Goal: Task Accomplishment & Management: Use online tool/utility

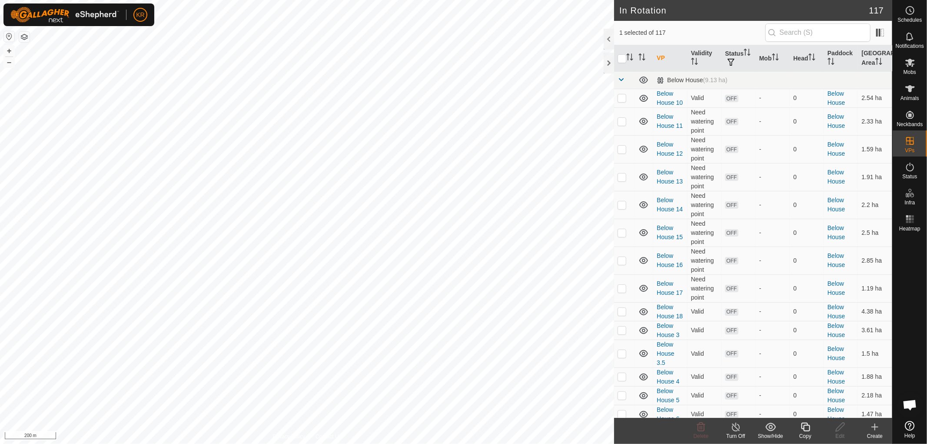
click at [801, 429] on icon at bounding box center [805, 427] width 11 height 10
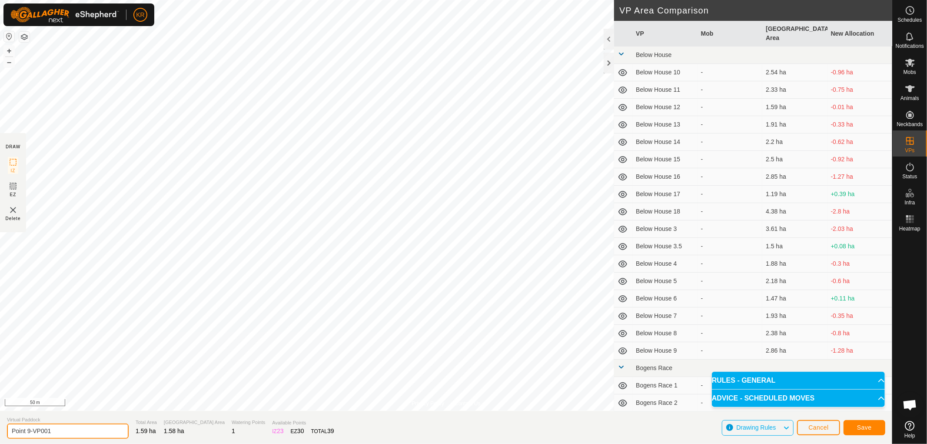
click at [63, 427] on input "Point 9-VP001" at bounding box center [68, 430] width 122 height 15
type input "Point 10"
click at [864, 426] on span "Save" at bounding box center [864, 427] width 15 height 7
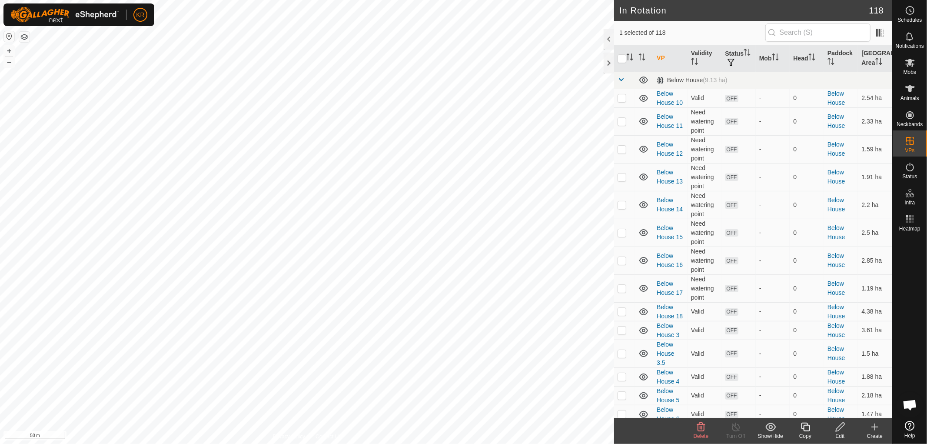
checkbox input "true"
click at [805, 425] on icon at bounding box center [805, 427] width 9 height 9
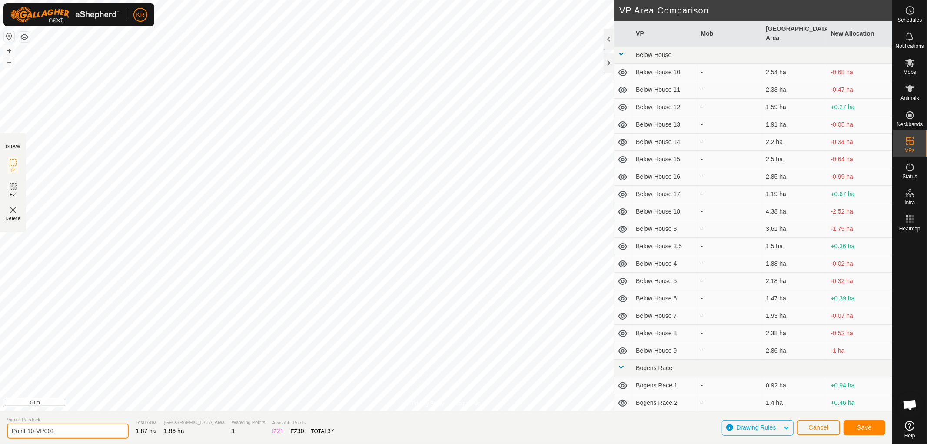
click at [62, 432] on input "Point 10-VP001" at bounding box center [68, 430] width 122 height 15
type input "Point 11"
click at [869, 424] on span "Save" at bounding box center [864, 427] width 15 height 7
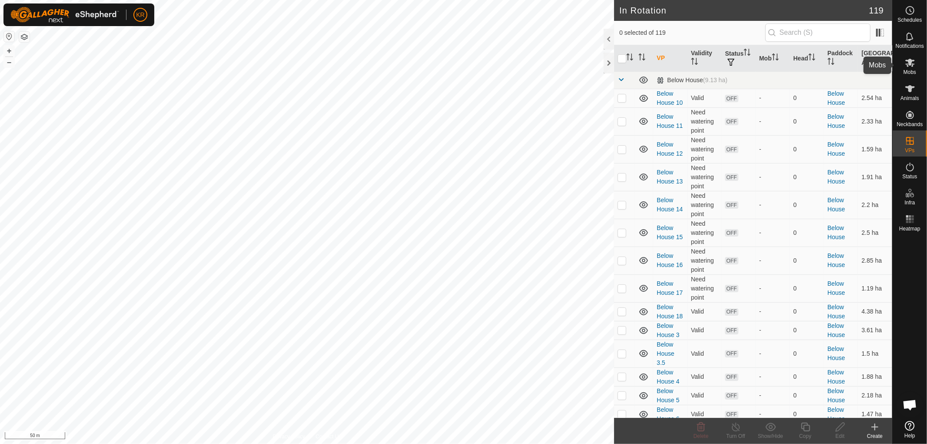
click at [912, 67] on icon at bounding box center [910, 63] width 10 height 8
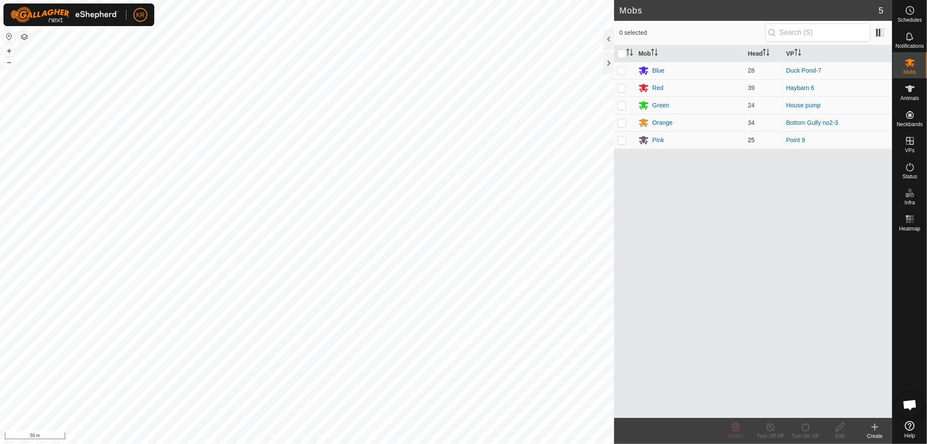
click at [620, 143] on p-checkbox at bounding box center [622, 139] width 9 height 7
checkbox input "true"
click at [805, 431] on icon at bounding box center [805, 427] width 11 height 10
click at [809, 406] on link "Now" at bounding box center [832, 407] width 86 height 17
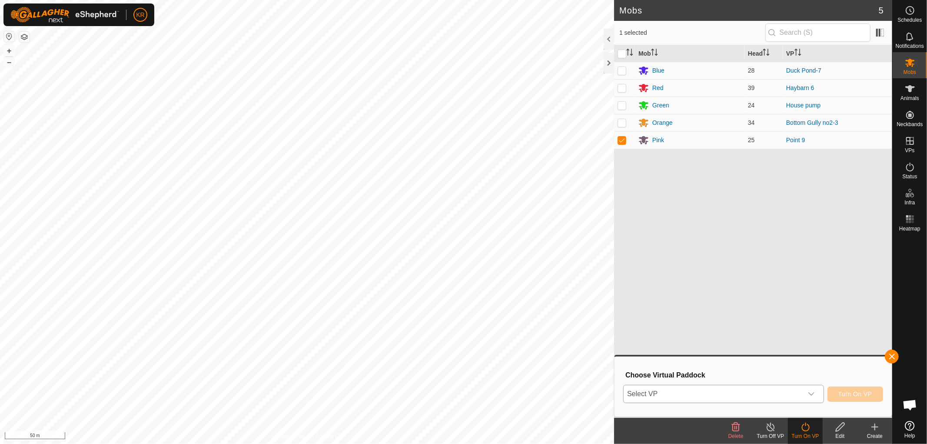
click at [810, 393] on icon "dropdown trigger" at bounding box center [811, 393] width 7 height 7
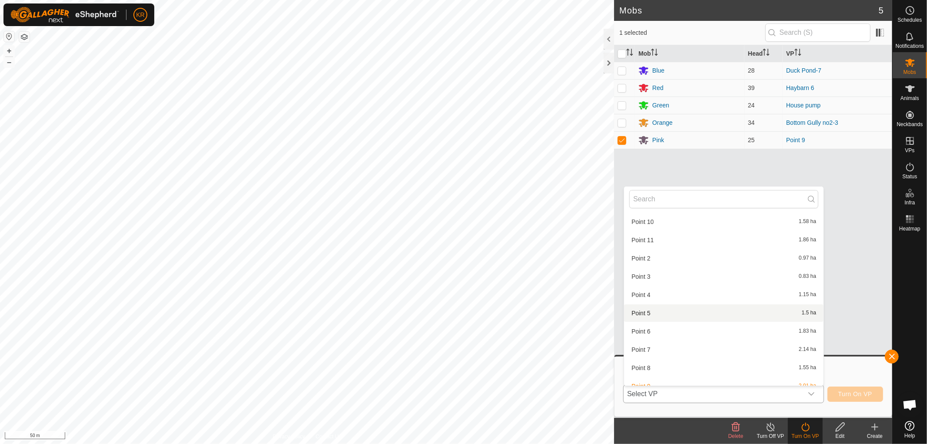
scroll to position [2193, 0]
click at [668, 215] on li "Point 10 1.58 ha" at bounding box center [724, 222] width 200 height 17
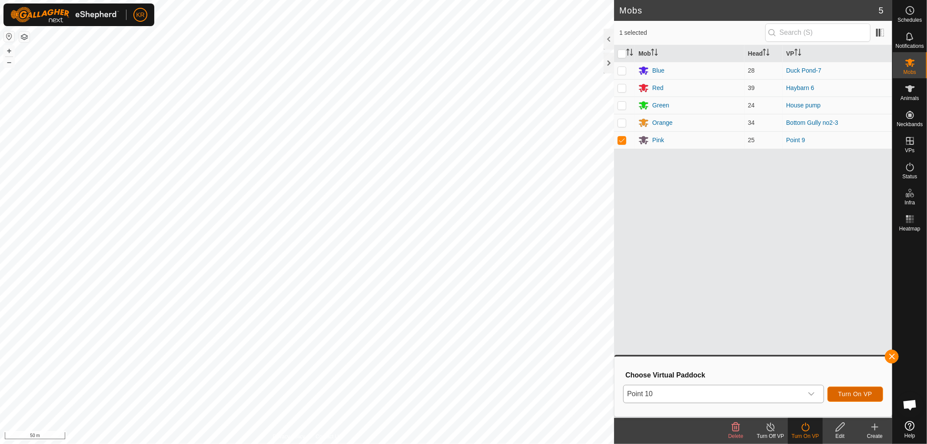
click at [863, 389] on button "Turn On VP" at bounding box center [856, 393] width 56 height 15
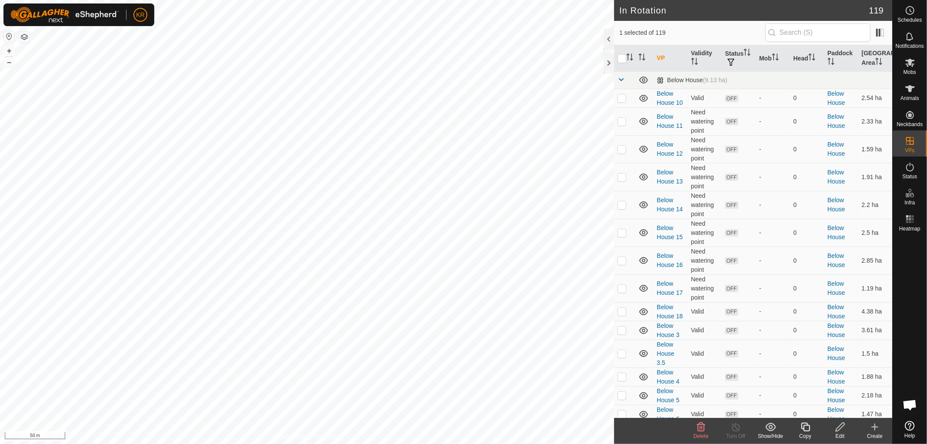
click at [808, 429] on icon at bounding box center [805, 427] width 11 height 10
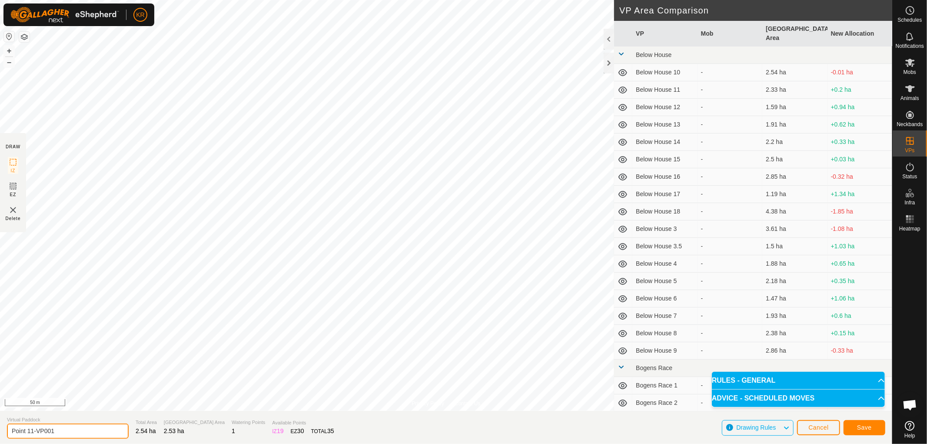
click at [63, 433] on input "Point 11-VP001" at bounding box center [68, 430] width 122 height 15
type input "Point 12"
click at [861, 424] on span "Save" at bounding box center [864, 427] width 15 height 7
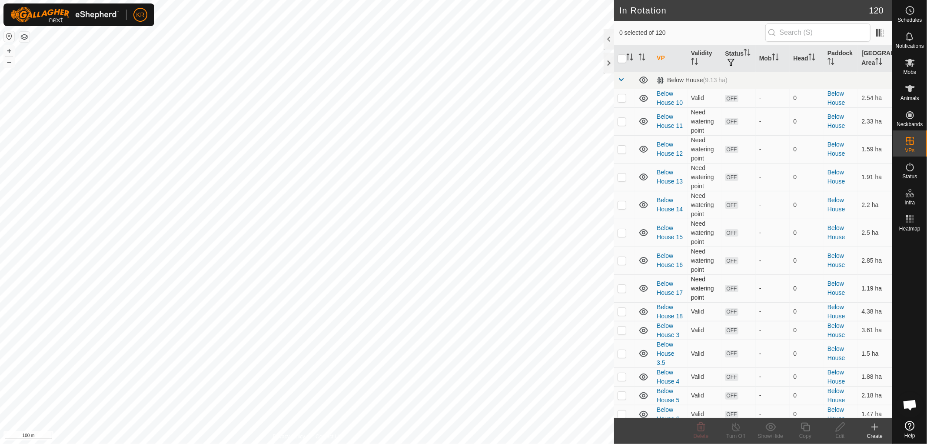
checkbox input "true"
click at [806, 429] on icon at bounding box center [805, 427] width 11 height 10
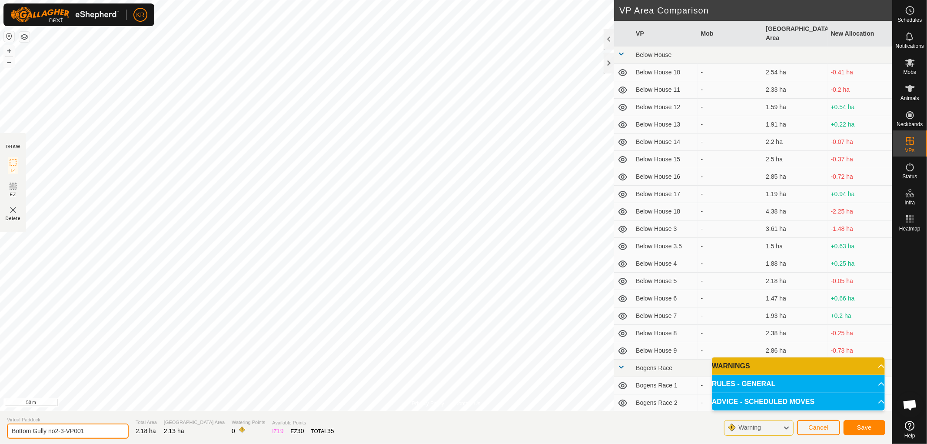
click at [89, 434] on input "Bottom Gully no2-3-VP001" at bounding box center [68, 430] width 122 height 15
type input "Bottom Gully no2-4"
click at [864, 426] on span "Save" at bounding box center [864, 427] width 15 height 7
